Goal: Check status

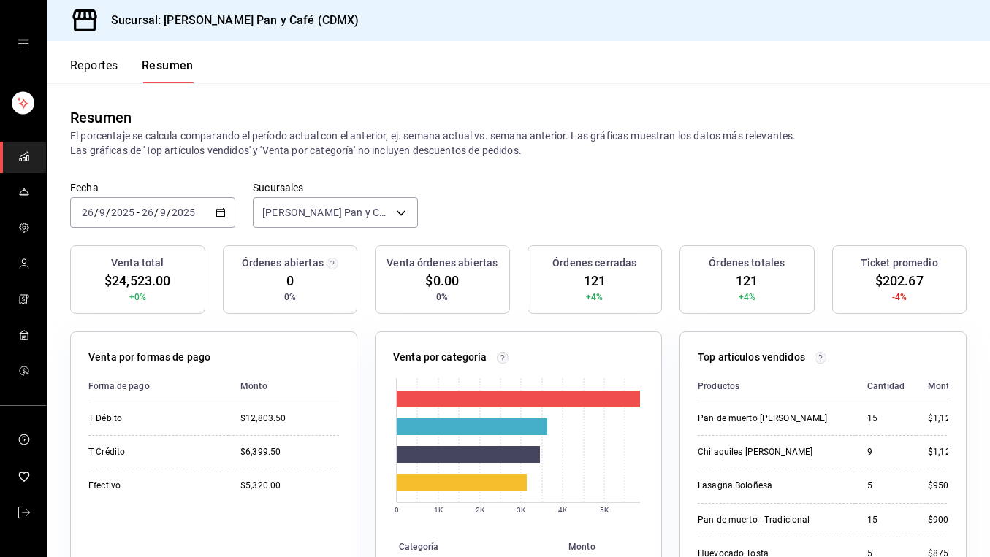
click at [121, 81] on div "Reportes Resumen" at bounding box center [131, 70] width 123 height 25
click at [114, 72] on button "Reportes" at bounding box center [94, 70] width 48 height 25
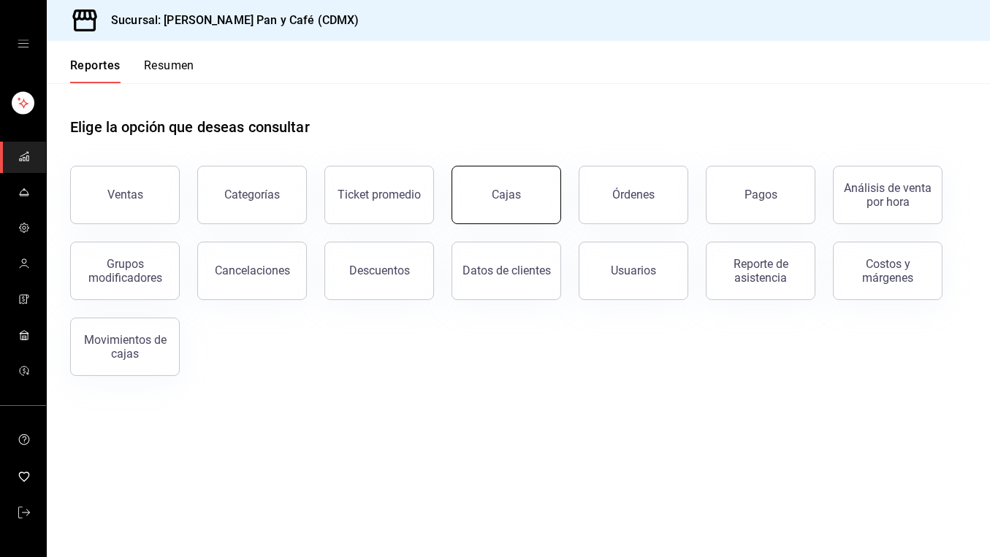
click at [477, 204] on link "Cajas" at bounding box center [506, 195] width 110 height 58
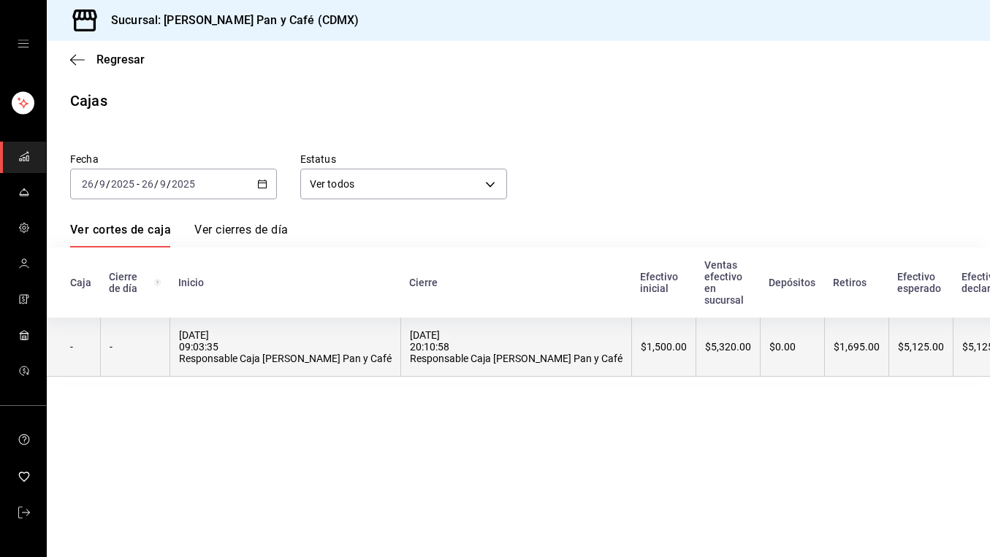
click at [833, 343] on div "$1,695.00" at bounding box center [856, 347] width 46 height 12
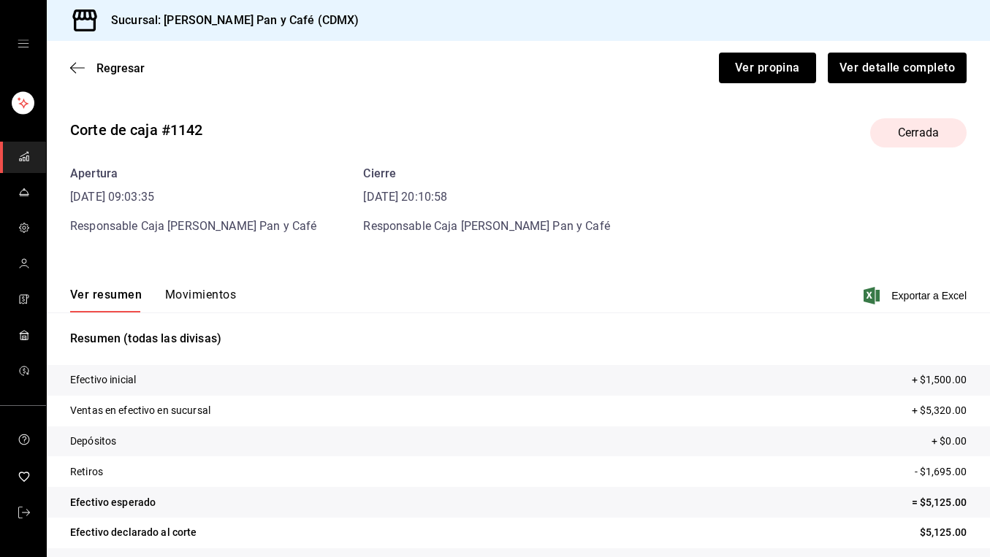
scroll to position [39, 0]
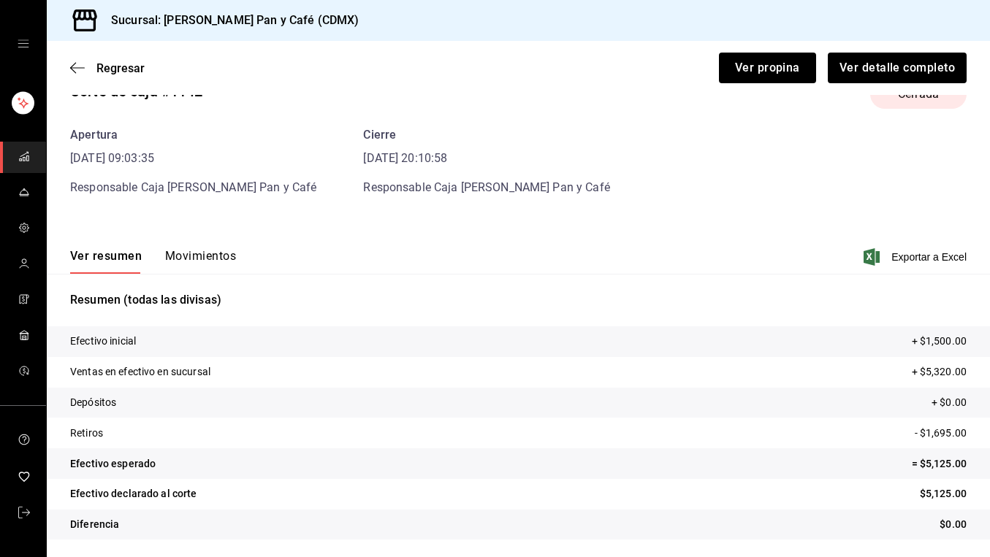
click at [200, 245] on div "Ver resumen Movimientos Exportar a Excel" at bounding box center [518, 253] width 943 height 42
click at [199, 257] on button "Movimientos" at bounding box center [200, 261] width 71 height 25
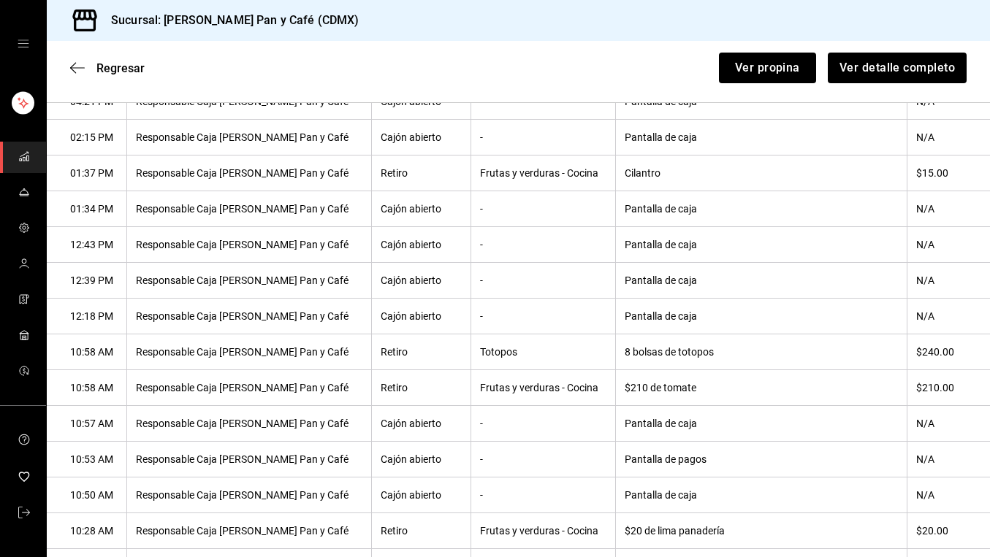
scroll to position [478, 0]
